Goal: Transaction & Acquisition: Obtain resource

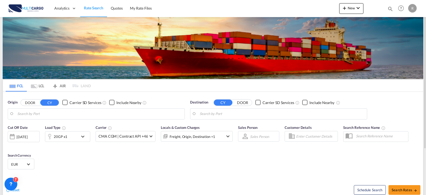
type input "Leixoes, PTLEI"
type input "Santos, BRSSZ"
click at [406, 189] on span "Search Rates" at bounding box center [405, 189] width 26 height 4
type input "PTLEI to BRSSZ / [DATE]"
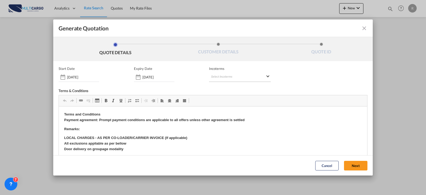
click at [237, 77] on md-select "Select Incoterms CIF - import Cost,Insurance and Freight FAS - export Free Alon…" at bounding box center [240, 77] width 62 height 10
type md-option "[object Object]"
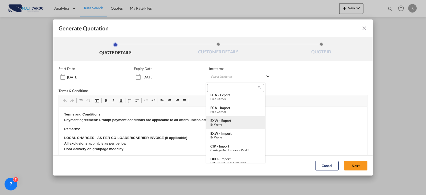
drag, startPoint x: 231, startPoint y: 122, endPoint x: 235, endPoint y: 121, distance: 3.2
click at [232, 121] on div "EXW - export" at bounding box center [235, 120] width 51 height 4
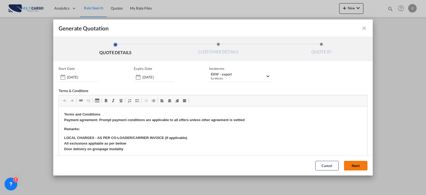
click at [352, 165] on button "Next" at bounding box center [355, 166] width 23 height 10
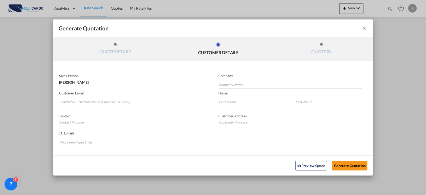
click at [151, 107] on md-input-container "Customer Email" at bounding box center [132, 98] width 146 height 17
click at [151, 106] on md-autocomplete-wrap "Generate QuotationQUOTE ..." at bounding box center [131, 100] width 145 height 11
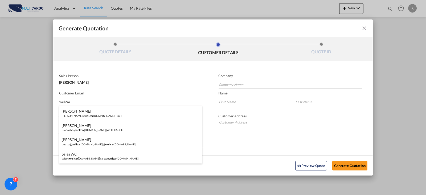
type input "wellcar"
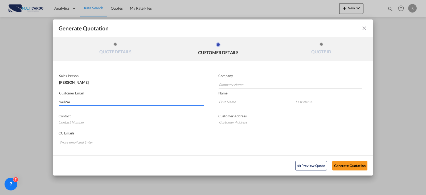
drag, startPoint x: 151, startPoint y: 106, endPoint x: 94, endPoint y: 105, distance: 56.4
click at [94, 105] on div "Generate QuotationQUOTE ..." at bounding box center [131, 105] width 145 height 1
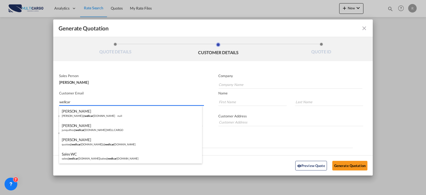
click at [94, 102] on input "wellcar" at bounding box center [131, 102] width 145 height 8
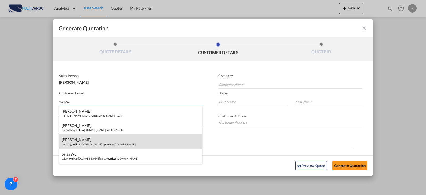
click at [100, 142] on div "[PERSON_NAME] quotes@ wellcar [DOMAIN_NAME] | @ wellcar [DOMAIN_NAME]" at bounding box center [130, 141] width 143 height 14
type input "@[DOMAIN_NAME]"
type input "[EMAIL_ADDRESS][DOMAIN_NAME]"
type input "[PERSON_NAME]"
type input "Ventura"
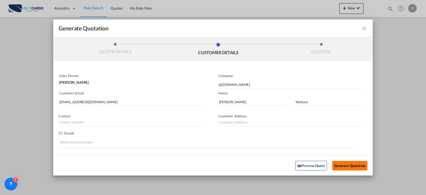
click at [354, 165] on button "Generate Quotation" at bounding box center [349, 165] width 35 height 10
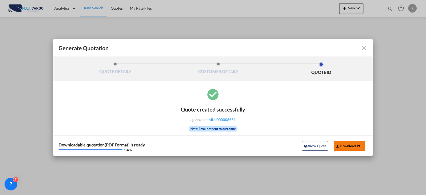
click at [347, 144] on button "Download PDF" at bounding box center [350, 146] width 32 height 10
click at [363, 52] on md-toolbar "Generate Quotation" at bounding box center [212, 48] width 319 height 18
click at [364, 50] on md-icon "icon-close fg-AAA8AD cursor m-0" at bounding box center [364, 48] width 6 height 6
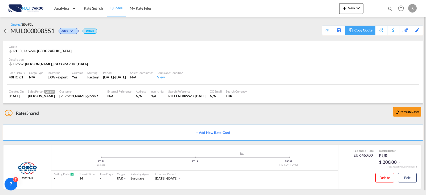
click at [367, 31] on div "Copy Quote" at bounding box center [363, 30] width 18 height 9
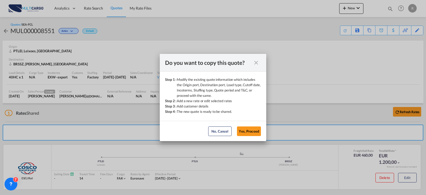
drag, startPoint x: 253, startPoint y: 134, endPoint x: 253, endPoint y: 137, distance: 2.7
click at [252, 136] on md-dialog-actions "No, Cancel Yes, Proceed No, Cancel Yes, Proceed" at bounding box center [213, 131] width 106 height 20
click at [255, 126] on md-dialog-actions "No, Cancel Yes, Proceed No, Cancel Yes, Proceed" at bounding box center [213, 131] width 106 height 20
drag, startPoint x: 255, startPoint y: 128, endPoint x: 269, endPoint y: 140, distance: 18.1
click at [255, 128] on button "Yes, Proceed" at bounding box center [249, 131] width 24 height 10
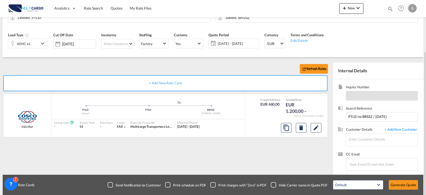
scroll to position [59, 0]
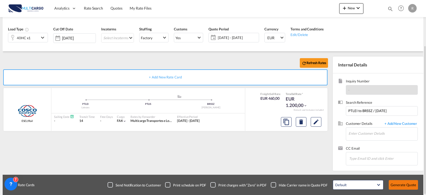
click at [405, 184] on button "Generate Quote" at bounding box center [403, 185] width 29 height 10
click at [399, 132] on input "Enter Customer Details" at bounding box center [382, 133] width 69 height 12
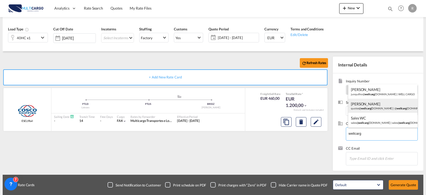
click at [388, 106] on div "[PERSON_NAME] quotes@ wellcarg [DOMAIN_NAME] | @ wellcarg [DOMAIN_NAME]" at bounding box center [382, 105] width 69 height 14
type input "@[DOMAIN_NAME], [PERSON_NAME], [EMAIL_ADDRESS][DOMAIN_NAME]"
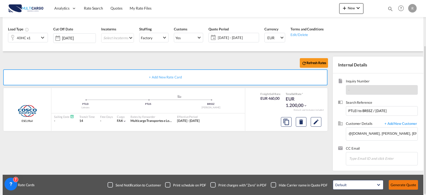
click at [416, 183] on button "Generate Quote" at bounding box center [403, 185] width 29 height 10
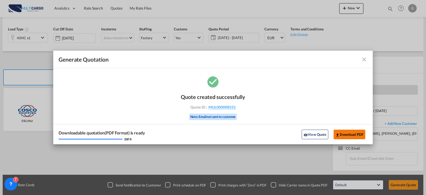
click at [358, 139] on button "Download PDF" at bounding box center [350, 134] width 32 height 10
click at [364, 59] on md-icon "icon-close fg-AAA8AD cursor m-0" at bounding box center [364, 59] width 6 height 6
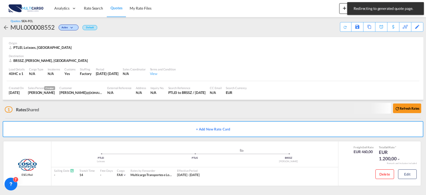
scroll to position [3, 0]
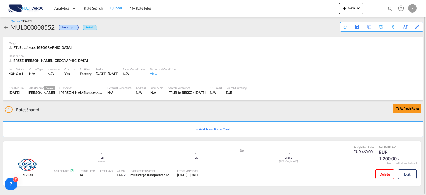
click at [98, 11] on link "Rate Search" at bounding box center [93, 8] width 27 height 17
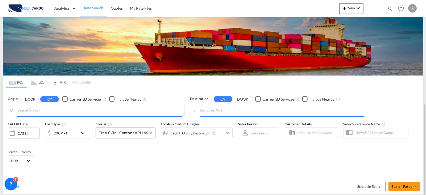
scroll to position [61, 0]
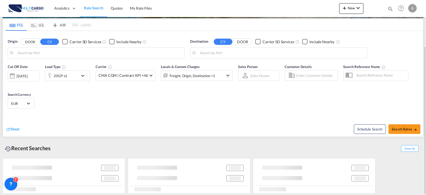
type input "Leixoes, PTLEI"
type input "Santos, BRSSZ"
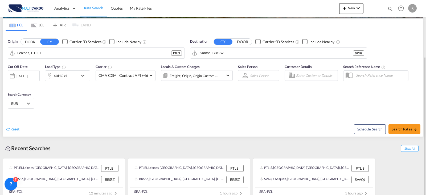
scroll to position [67, 0]
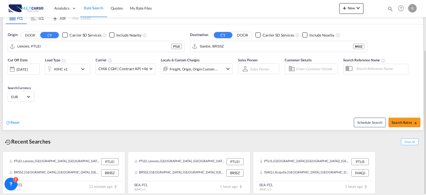
click at [81, 55] on div "Cut Off Date [DATE] [DATE] Load Type 40HC x1 Carrier CMA CGM | Contract API +46…" at bounding box center [120, 69] width 230 height 28
click at [81, 52] on md-autocomplete-wrap "Leixoes, PTLEI" at bounding box center [99, 47] width 165 height 11
click at [81, 51] on md-autocomplete-wrap "Leixoes, PTLEI" at bounding box center [99, 47] width 165 height 11
click at [81, 46] on input "Leixoes, PTLEI" at bounding box center [99, 46] width 165 height 8
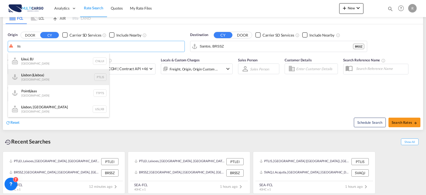
click at [79, 72] on div "Lis bon ( Lis boa) [GEOGRAPHIC_DATA] PTLIS" at bounding box center [58, 77] width 101 height 16
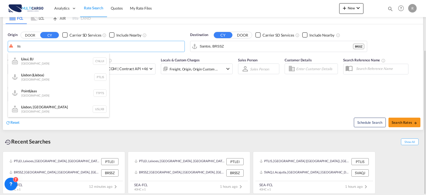
type input "[GEOGRAPHIC_DATA] ([GEOGRAPHIC_DATA]), PTLIS"
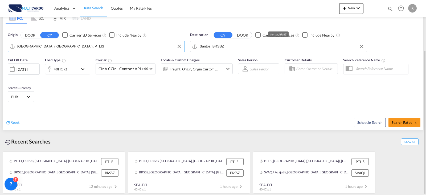
click at [234, 45] on input "Santos, BRSSZ" at bounding box center [282, 46] width 165 height 8
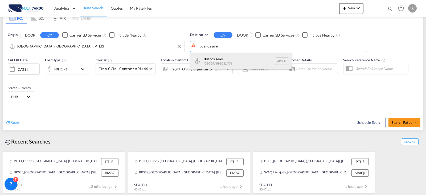
click at [229, 56] on div "Buenos Aire s [GEOGRAPHIC_DATA] [GEOGRAPHIC_DATA]" at bounding box center [240, 61] width 101 height 16
type input "[GEOGRAPHIC_DATA], [GEOGRAPHIC_DATA]"
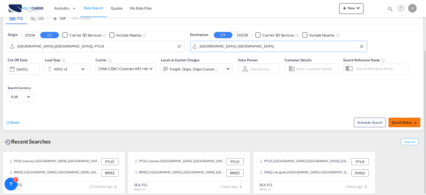
click at [404, 119] on button "Search Rates" at bounding box center [404, 122] width 32 height 10
type input "PTLIS to ARBUE / [DATE]"
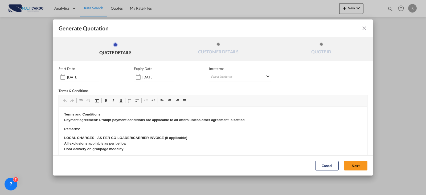
click at [222, 79] on md-select "Select Incoterms CIF - import Cost,Insurance and Freight FAS - export Free Alon…" at bounding box center [240, 77] width 62 height 10
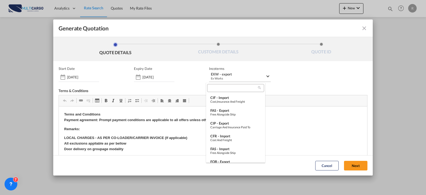
type md-option "[object Object]"
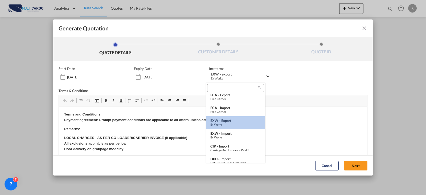
click at [243, 122] on div "EXW - export" at bounding box center [235, 120] width 51 height 4
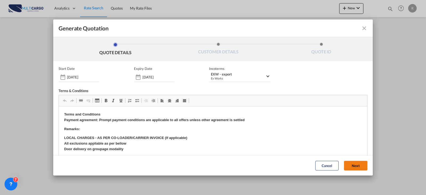
click at [358, 166] on button "Next" at bounding box center [355, 166] width 23 height 10
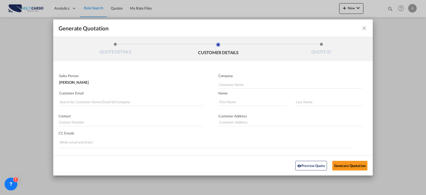
drag, startPoint x: 362, startPoint y: 28, endPoint x: 397, endPoint y: 160, distance: 136.0
click at [362, 30] on md-icon "icon-close fg-AAA8AD cursor m-0" at bounding box center [364, 28] width 6 height 6
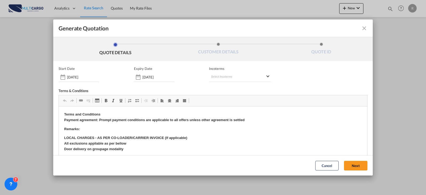
scroll to position [0, 0]
click at [226, 75] on md-select "Select Incoterms CIF - import Cost,Insurance and Freight FAS - export Free Alon…" at bounding box center [240, 77] width 62 height 10
type md-option "[object Object]"
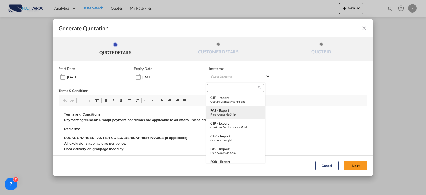
type md-option "[object Object]"
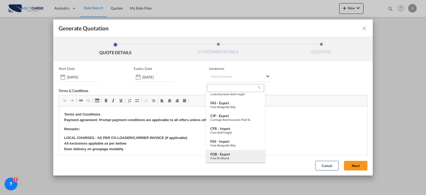
click at [213, 157] on div "Free on Board" at bounding box center [235, 157] width 51 height 3
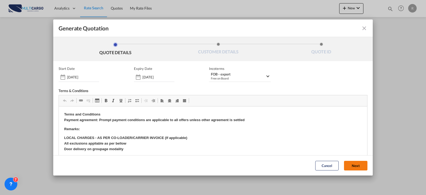
click at [344, 165] on button "Next" at bounding box center [355, 166] width 23 height 10
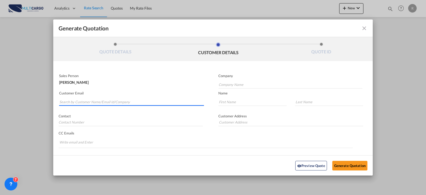
click at [116, 100] on input "Search by Customer Name/Email Id/Company" at bounding box center [131, 102] width 145 height 8
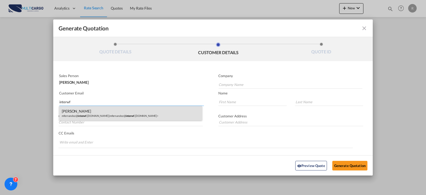
type input "interwf"
click at [122, 107] on div "m [PERSON_NAME]@ interwf .[DOMAIN_NAME] | mfernandez@ interwf .[DOMAIN_NAME]>" at bounding box center [130, 113] width 143 height 14
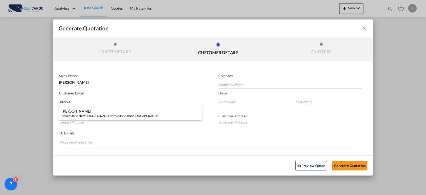
type input "[EMAIL_ADDRESS][DOMAIN_NAME]>"
type input "[EMAIL_ADDRESS][DOMAIN_NAME]"
type input "m"
type input "[PERSON_NAME]"
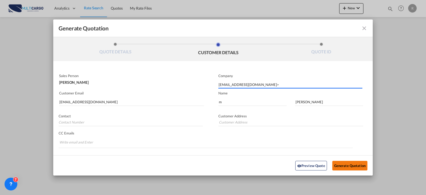
click at [353, 167] on button "Generate Quotation" at bounding box center [349, 165] width 35 height 10
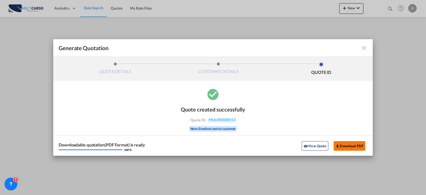
click at [358, 145] on button "Download PDF" at bounding box center [350, 146] width 32 height 10
click at [363, 50] on md-icon "icon-close fg-AAA8AD cursor m-0" at bounding box center [364, 48] width 6 height 6
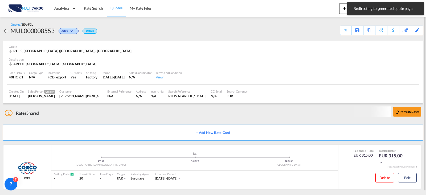
click at [59, 33] on div "Active" at bounding box center [67, 30] width 25 height 9
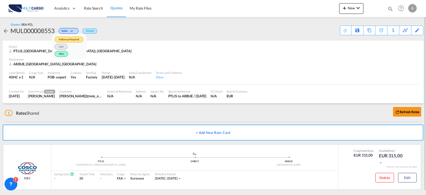
click at [91, 9] on div "Follow-up Required Lost Won" at bounding box center [213, 97] width 426 height 195
drag, startPoint x: 91, startPoint y: 9, endPoint x: 90, endPoint y: 15, distance: 6.1
click at [91, 9] on span "Rate Search" at bounding box center [93, 8] width 19 height 5
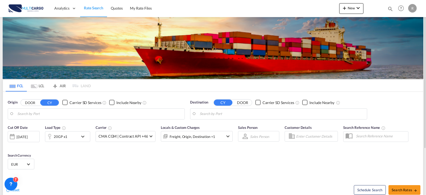
type input "[GEOGRAPHIC_DATA] ([GEOGRAPHIC_DATA]), PTLIS"
type input "[GEOGRAPHIC_DATA], [GEOGRAPHIC_DATA]"
click at [53, 115] on input "[GEOGRAPHIC_DATA] ([GEOGRAPHIC_DATA]), PTLIS" at bounding box center [99, 114] width 165 height 8
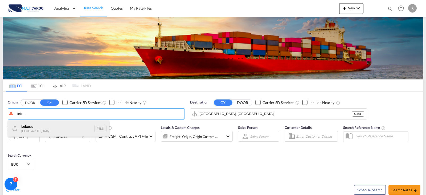
click at [52, 130] on div "Leixo es Portugal PTLEI" at bounding box center [58, 128] width 101 height 16
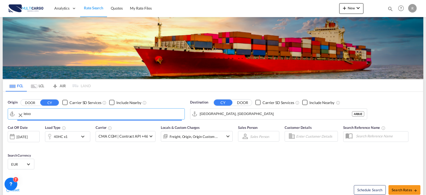
type input "Leixoes, PTLEI"
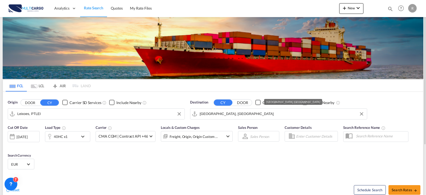
click at [244, 117] on input "[GEOGRAPHIC_DATA], [GEOGRAPHIC_DATA]" at bounding box center [282, 114] width 165 height 8
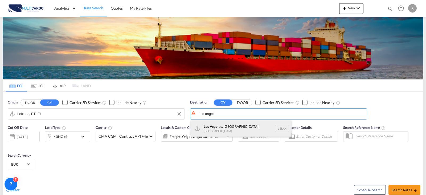
click at [243, 131] on div "Los Angel es, [GEOGRAPHIC_DATA] [GEOGRAPHIC_DATA] USLAX" at bounding box center [240, 128] width 101 height 16
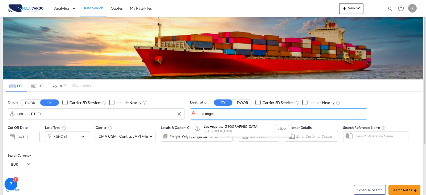
type input "[GEOGRAPHIC_DATA], [GEOGRAPHIC_DATA], USLAX"
click at [114, 175] on div "Reset Schedule Search Search Rates" at bounding box center [213, 185] width 420 height 23
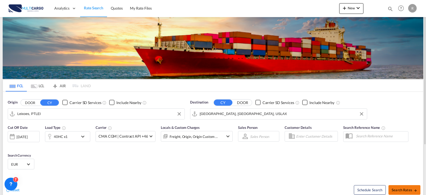
drag, startPoint x: 411, startPoint y: 191, endPoint x: 400, endPoint y: 188, distance: 11.7
click at [400, 188] on span "Search Rates" at bounding box center [405, 189] width 26 height 4
type input "PTLEI to USLAX / [DATE]"
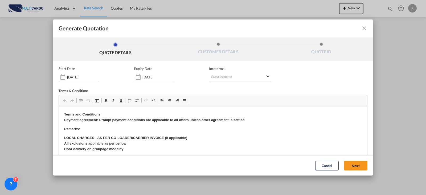
click at [236, 79] on md-select "Select Incoterms CIF - import Cost,Insurance and Freight FAS - export Free Alon…" at bounding box center [240, 77] width 62 height 10
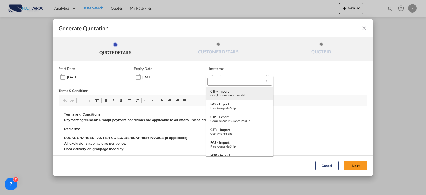
type md-option "[object Object]"
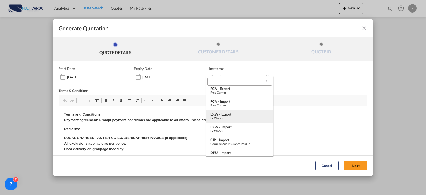
drag, startPoint x: 235, startPoint y: 115, endPoint x: 237, endPoint y: 117, distance: 2.9
click at [234, 115] on div "EXW - export" at bounding box center [239, 114] width 59 height 4
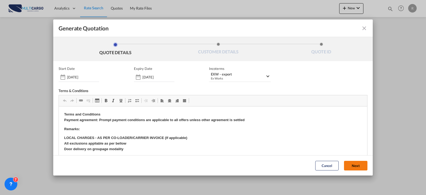
click at [348, 164] on button "Next" at bounding box center [355, 166] width 23 height 10
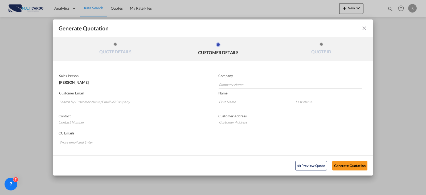
drag, startPoint x: 106, startPoint y: 106, endPoint x: 108, endPoint y: 104, distance: 3.0
click at [106, 106] on md-input-container "Customer Email" at bounding box center [132, 98] width 146 height 17
click at [256, 84] on input "Company Name" at bounding box center [291, 84] width 144 height 8
paste input "Allpoints Unlimited, Inc."
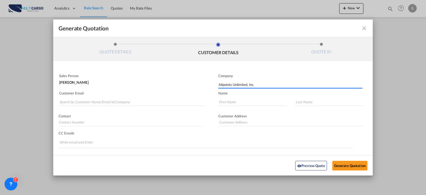
type input "Allpoints Unlimited, Inc."
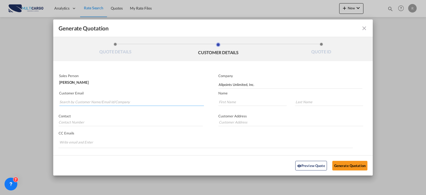
click at [134, 99] on input "Search by Customer Name/Email Id/Company" at bounding box center [131, 102] width 145 height 8
paste input "[EMAIL_ADDRESS][DOMAIN_NAME]>"
type input "[EMAIL_ADDRESS][DOMAIN_NAME]"
type input "ALLPOINTS"
type input "DOCS"
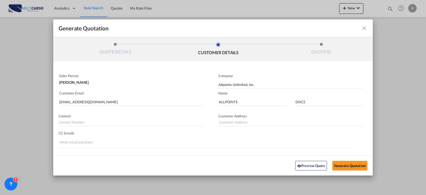
drag, startPoint x: 346, startPoint y: 173, endPoint x: 345, endPoint y: 166, distance: 7.2
click at [346, 171] on div "Preview Quote Generate Quotation" at bounding box center [212, 165] width 319 height 20
click at [345, 166] on button "Generate Quotation" at bounding box center [349, 165] width 35 height 10
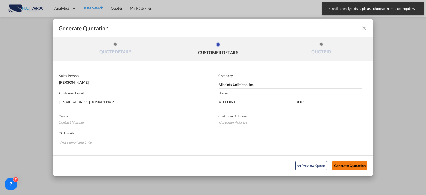
click at [347, 161] on button "Generate Quotation" at bounding box center [349, 165] width 35 height 10
click at [362, 29] on md-icon "icon-close fg-AAA8AD cursor m-0" at bounding box center [364, 28] width 6 height 6
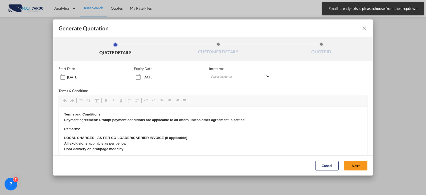
scroll to position [0, 0]
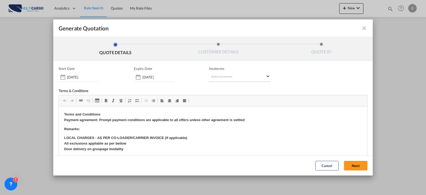
click at [223, 73] on md-select "Select Incoterms CIF - import Cost,Insurance and Freight FAS - export Free Alon…" at bounding box center [240, 77] width 62 height 10
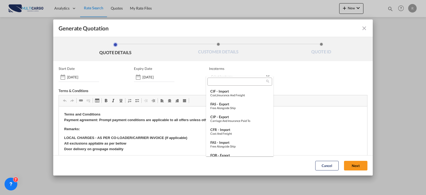
type md-option "[object Object]"
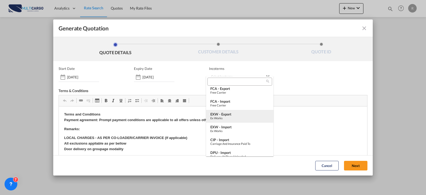
click at [234, 117] on div "EXW - export Ex Works" at bounding box center [239, 116] width 59 height 8
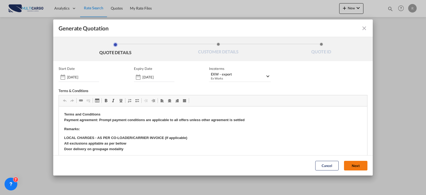
click at [359, 165] on button "Next" at bounding box center [355, 166] width 23 height 10
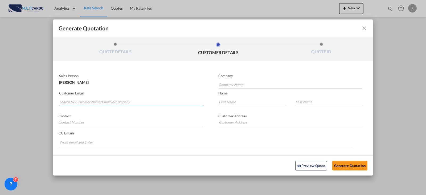
click at [168, 102] on input "Search by Customer Name/Email Id/Company" at bounding box center [131, 102] width 145 height 8
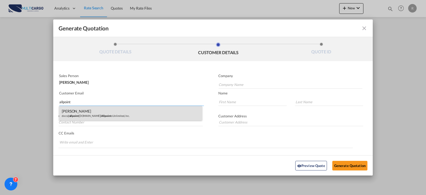
type input "allpoint"
click at [85, 116] on div "Shuja S docs@ allpoint [DOMAIN_NAME] | Allpoint s Unlimited, Inc." at bounding box center [130, 113] width 143 height 14
type input "Allpoints Unlimited, Inc."
type input "[EMAIL_ADDRESS][DOMAIN_NAME]"
type input "Shuja"
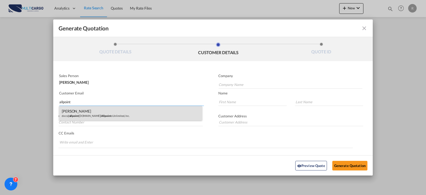
type input "S"
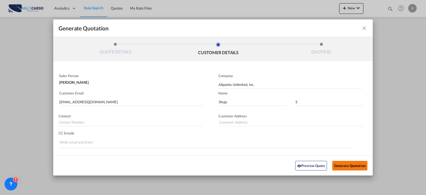
click at [345, 166] on button "Generate Quotation" at bounding box center [349, 165] width 35 height 10
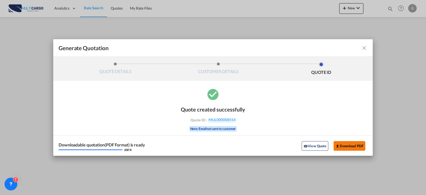
click at [347, 144] on button "Download PDF" at bounding box center [350, 146] width 32 height 10
